Goal: Information Seeking & Learning: Understand process/instructions

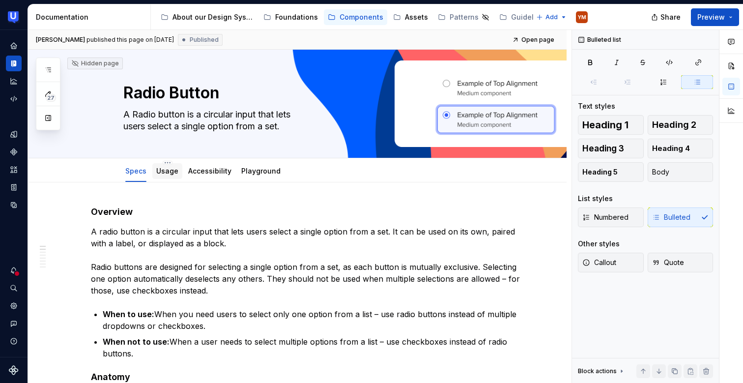
click at [167, 178] on div "Usage" at bounding box center [167, 171] width 30 height 16
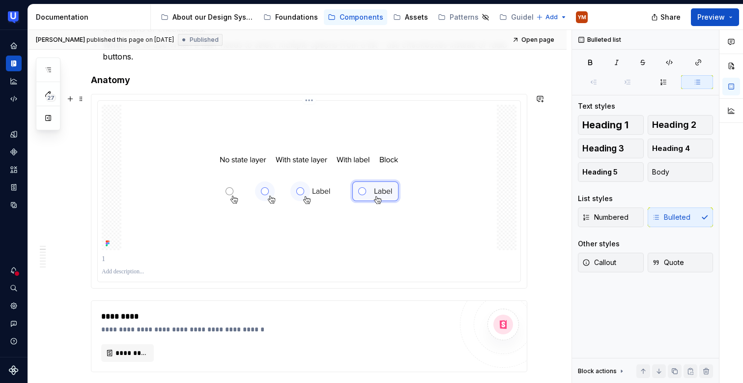
scroll to position [278, 0]
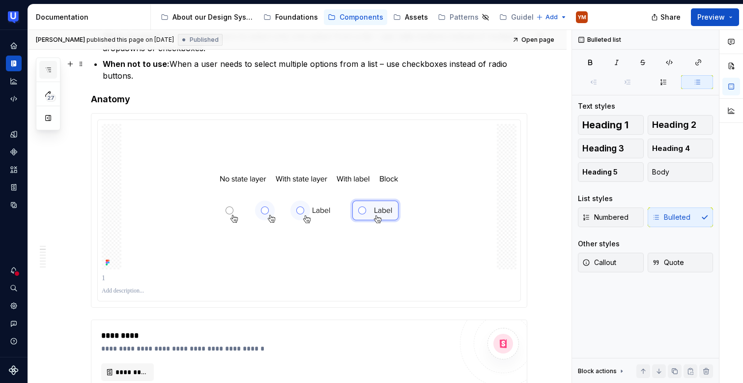
click at [43, 70] on button "button" at bounding box center [48, 70] width 18 height 18
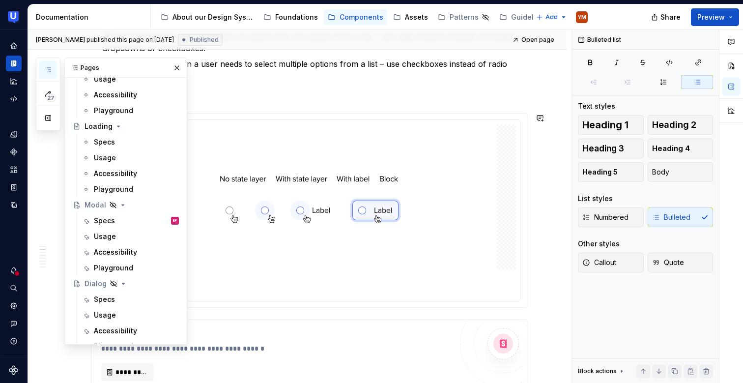
scroll to position [519, 0]
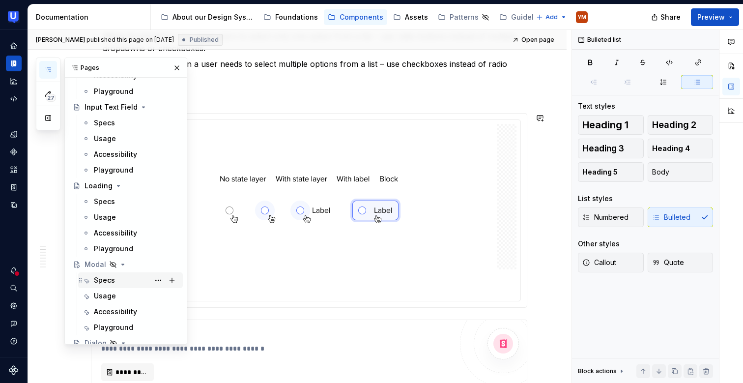
click at [111, 277] on div "Specs" at bounding box center [104, 280] width 21 height 10
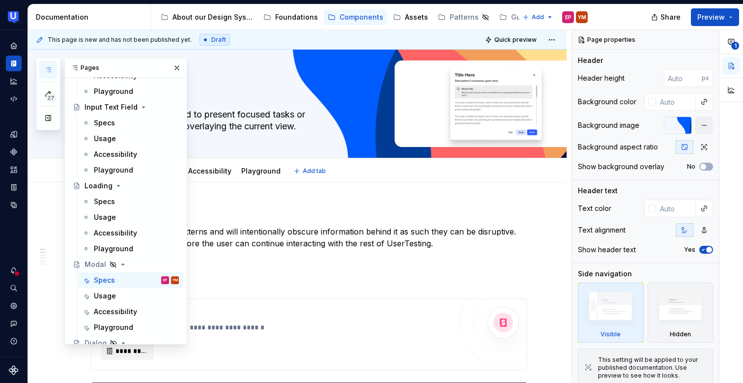
click at [344, 164] on div "Specs Usage Accessibility Playground Add tab" at bounding box center [309, 171] width 383 height 22
click at [178, 64] on button "button" at bounding box center [177, 68] width 14 height 14
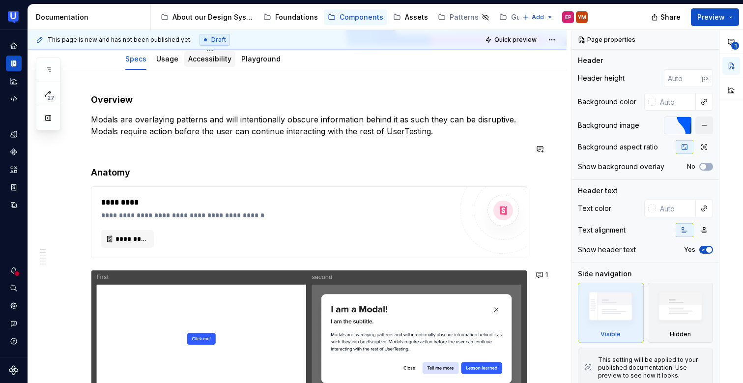
scroll to position [113, 0]
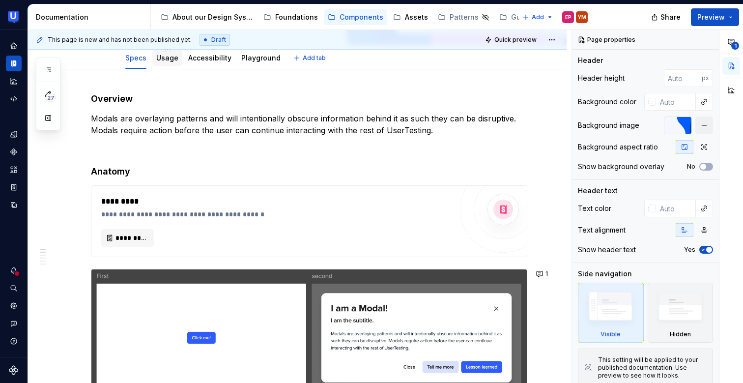
click at [169, 58] on link "Usage" at bounding box center [167, 58] width 22 height 8
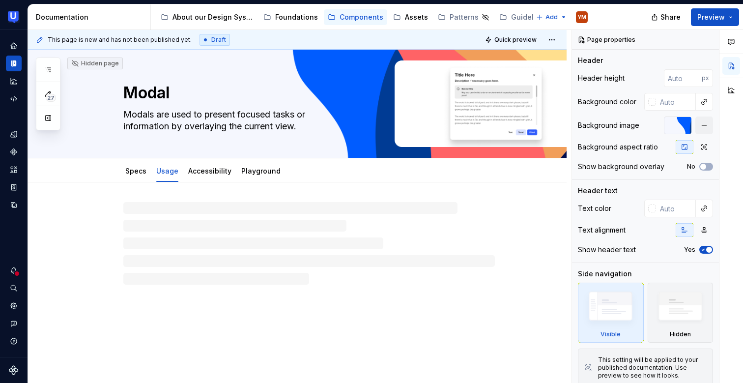
type textarea "*"
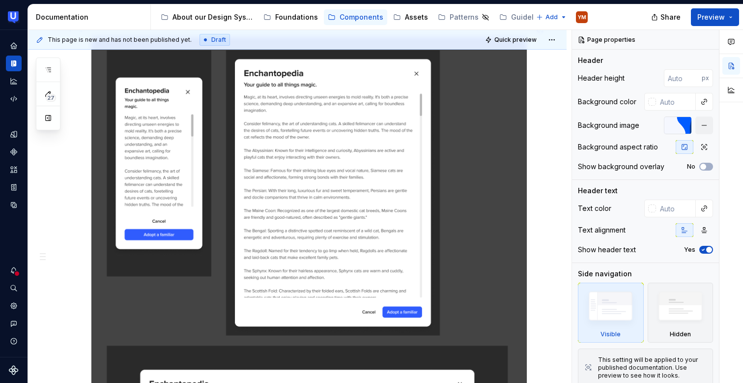
scroll to position [829, 0]
